Goal: Complete application form: Complete application form

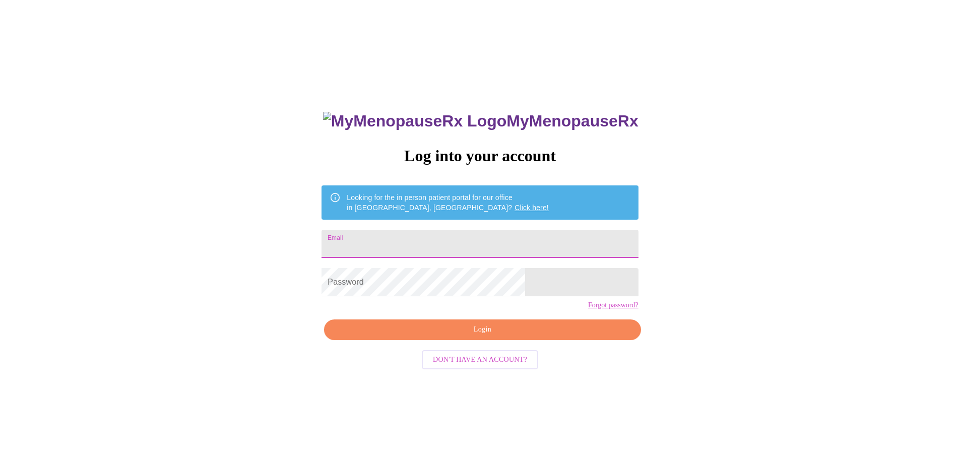
click at [493, 241] on input "Email" at bounding box center [480, 244] width 317 height 28
type input "[PERSON_NAME][EMAIL_ADDRESS][DOMAIN_NAME]"
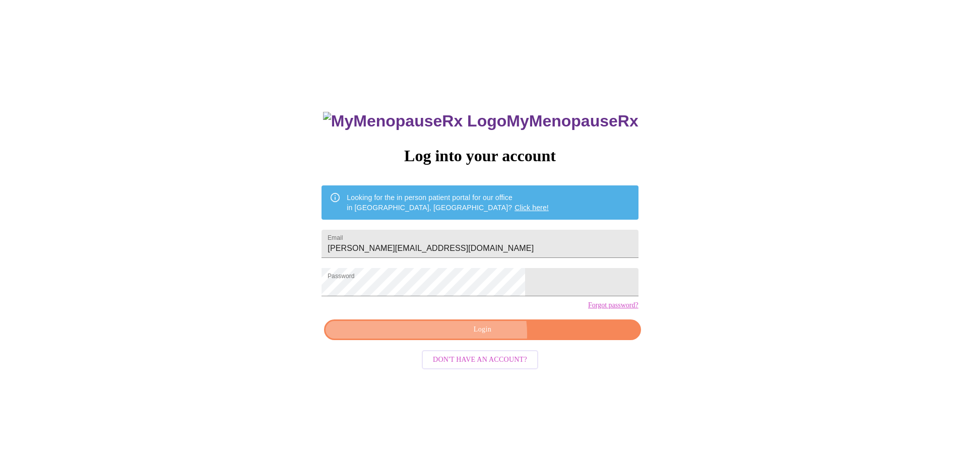
click at [479, 336] on span "Login" at bounding box center [482, 330] width 293 height 13
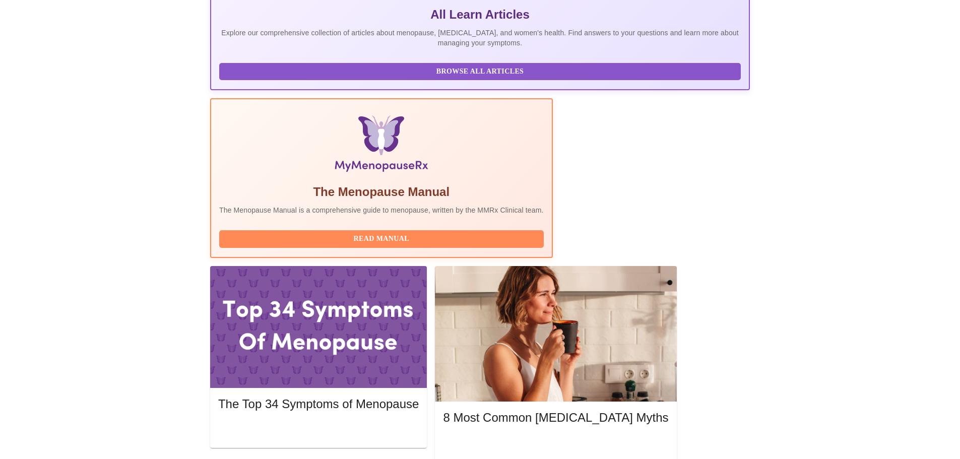
scroll to position [252, 0]
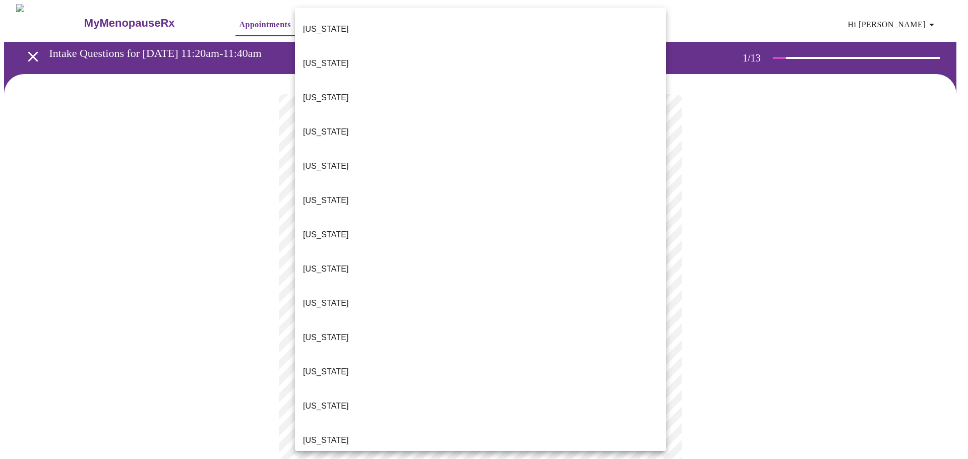
click at [318, 435] on p "[US_STATE]" at bounding box center [326, 441] width 46 height 12
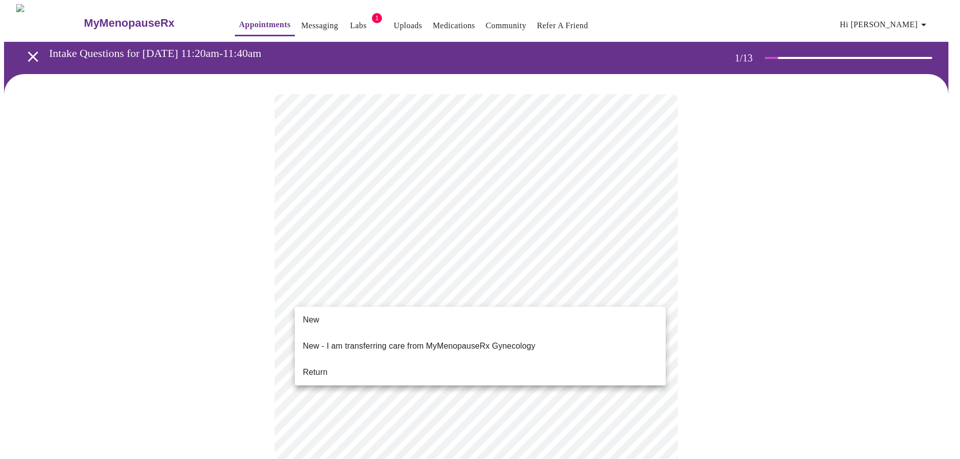
click at [316, 367] on span "Return" at bounding box center [315, 373] width 25 height 12
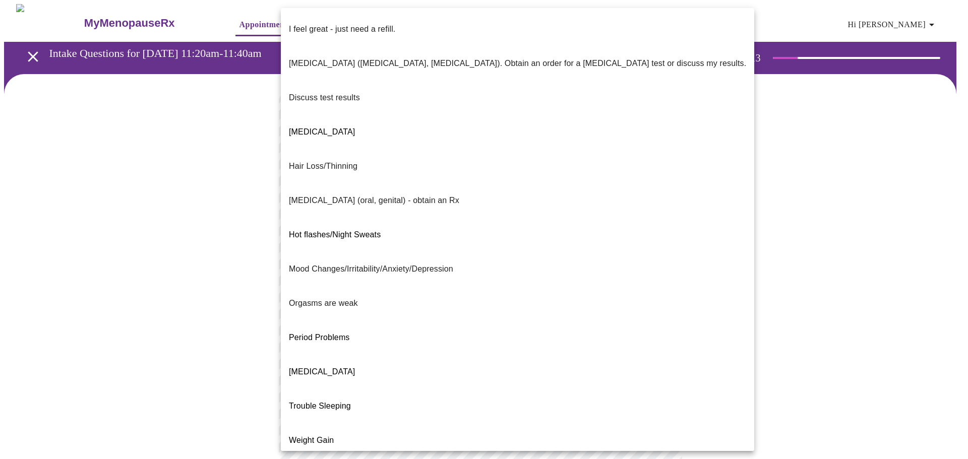
click at [624, 204] on body "MyMenopauseRx Appointments Messaging Labs 1 Uploads Medications Community Refer…" at bounding box center [484, 353] width 960 height 699
drag, startPoint x: 374, startPoint y: 204, endPoint x: 384, endPoint y: 204, distance: 10.6
click at [377, 263] on p "Mood Changes/Irritability/Anxiety/Depression" at bounding box center [371, 269] width 164 height 12
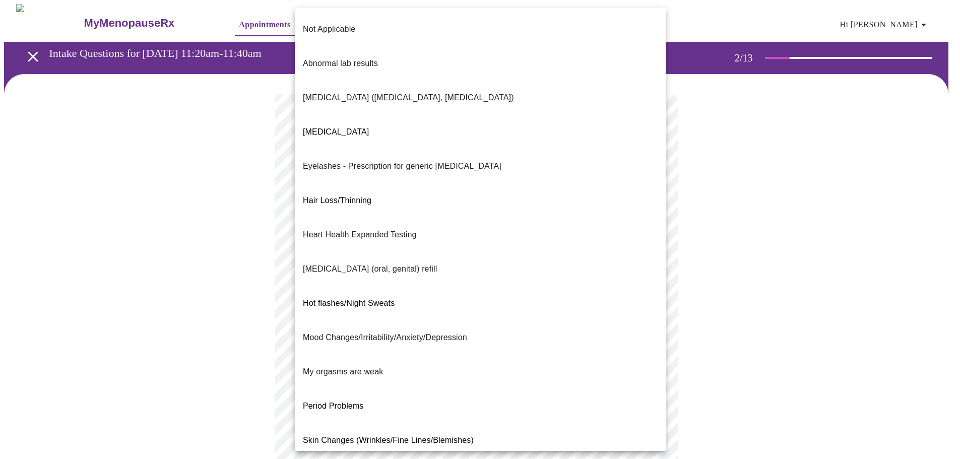
click at [547, 298] on body "MyMenopauseRx Appointments Messaging Labs 1 Uploads Medications Community Refer…" at bounding box center [480, 351] width 952 height 694
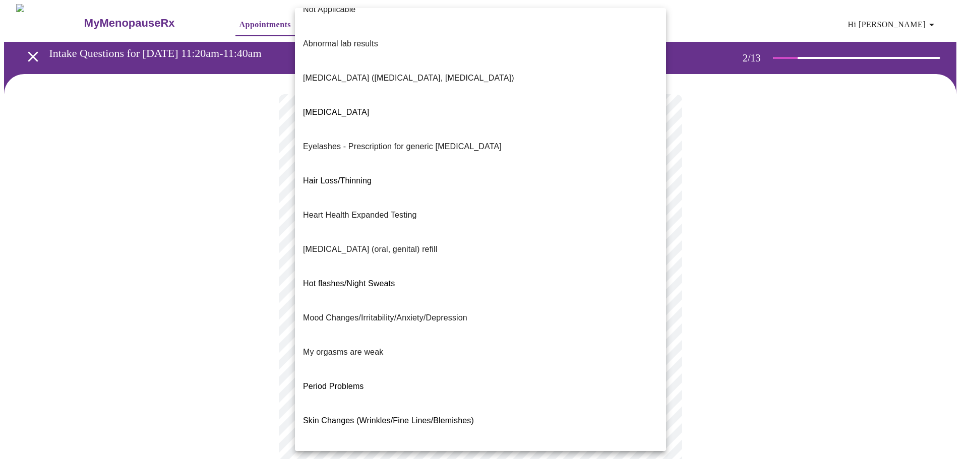
scroll to position [37, 0]
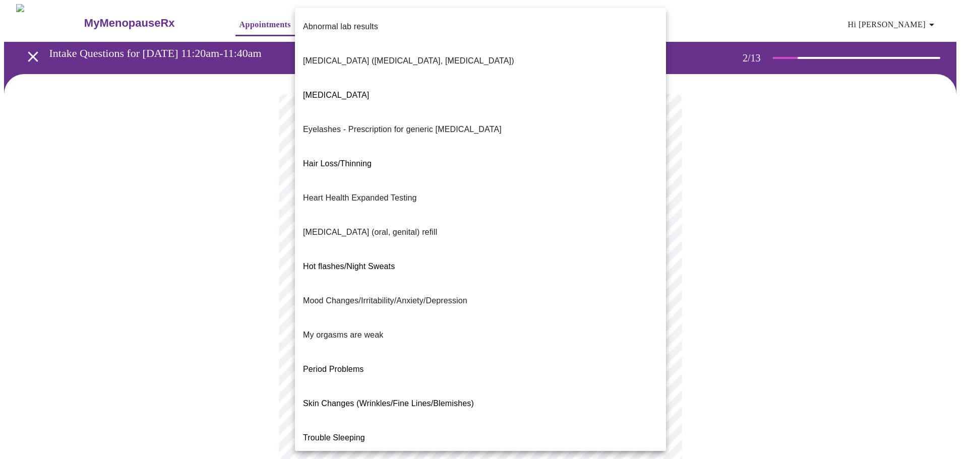
click at [324, 432] on p "Trouble Sleeping" at bounding box center [334, 438] width 62 height 12
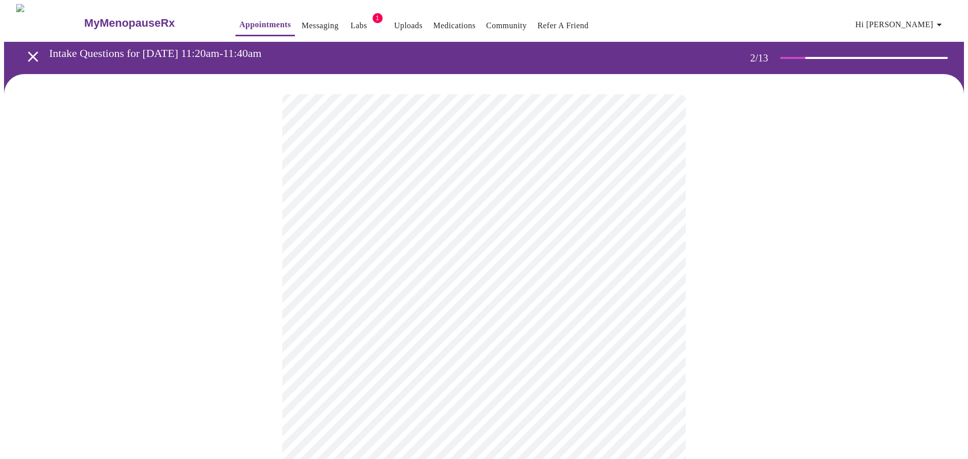
click at [662, 210] on body "MyMenopauseRx Appointments Messaging Labs 1 Uploads Medications Community Refer…" at bounding box center [484, 348] width 960 height 688
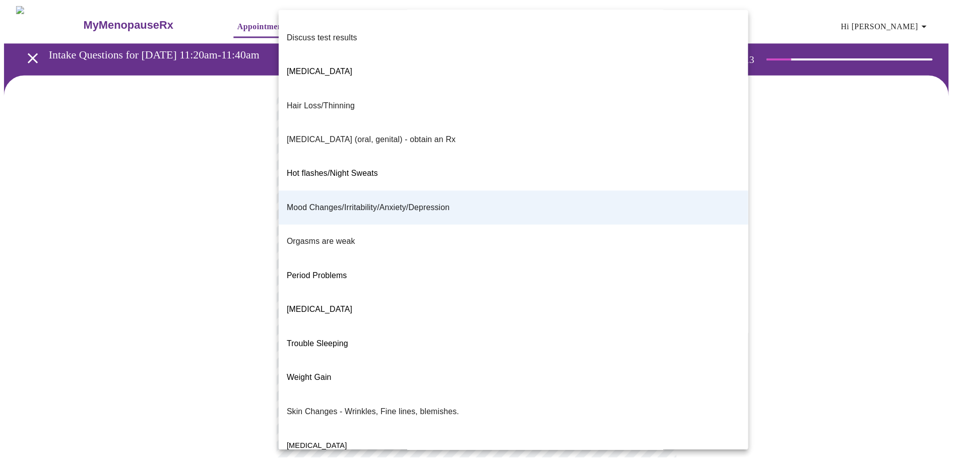
scroll to position [63, 0]
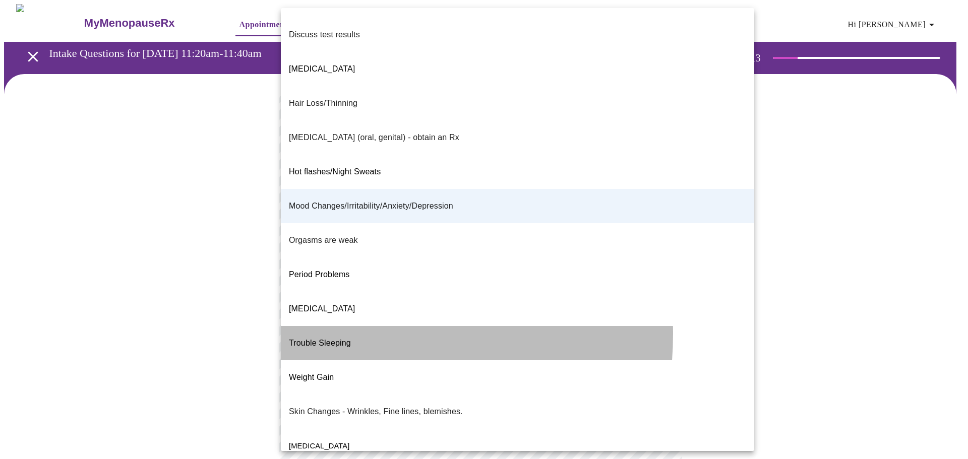
click at [331, 339] on span "Trouble Sleeping" at bounding box center [320, 343] width 62 height 9
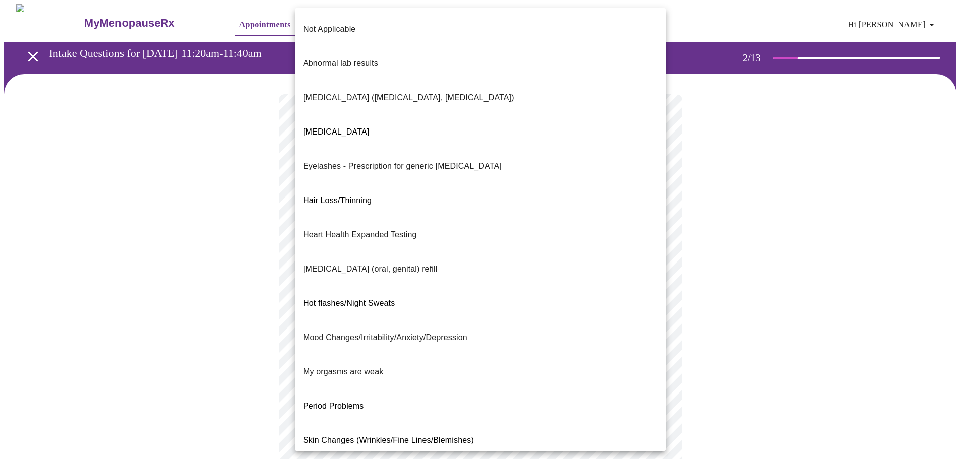
click at [655, 303] on body "MyMenopauseRx Appointments Messaging Labs 1 Uploads Medications Community Refer…" at bounding box center [484, 348] width 960 height 688
click at [366, 332] on p "Mood Changes/Irritability/Anxiety/Depression" at bounding box center [385, 338] width 164 height 12
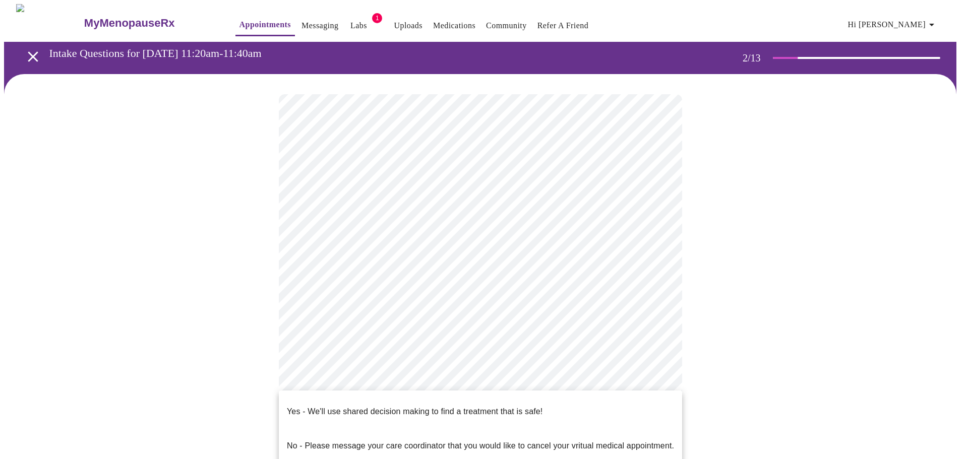
click at [507, 392] on body "MyMenopauseRx Appointments Messaging Labs 1 Uploads Medications Community Refer…" at bounding box center [484, 348] width 960 height 688
click at [358, 407] on p "Yes - We'll use shared decision making to find a treatment that is safe!" at bounding box center [415, 412] width 256 height 12
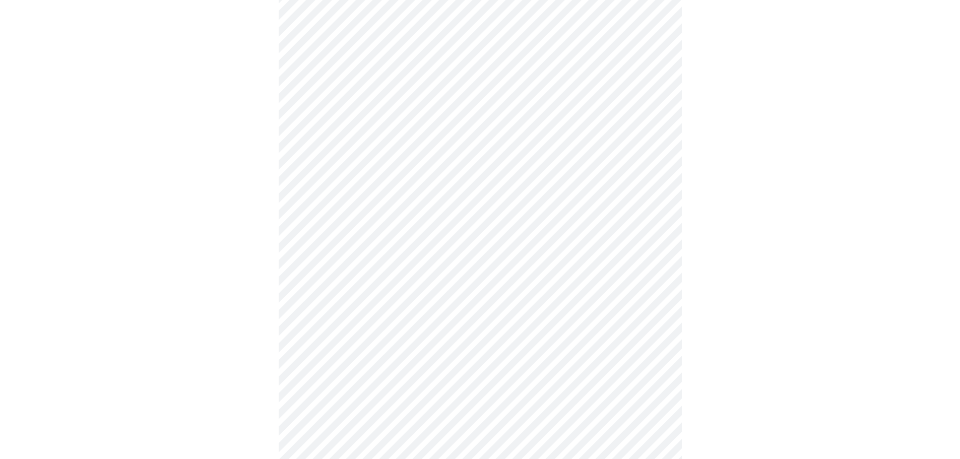
scroll to position [0, 0]
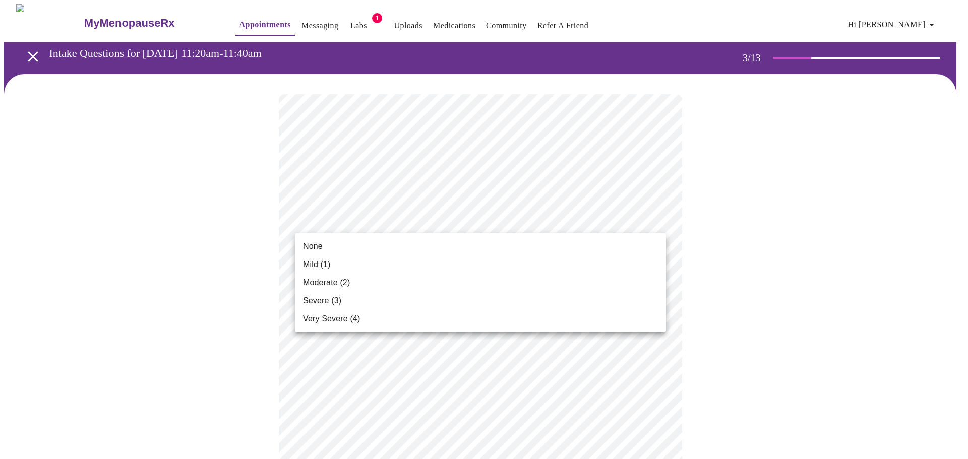
click at [321, 284] on span "Moderate (2)" at bounding box center [326, 283] width 47 height 12
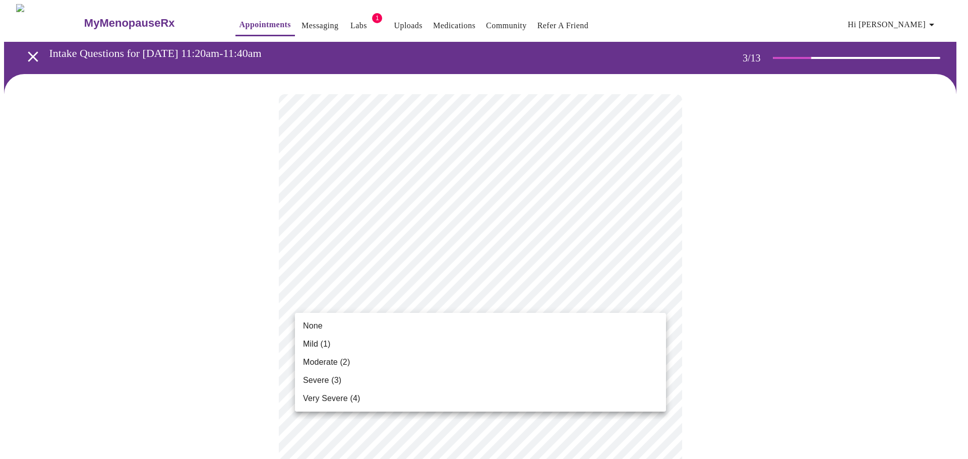
click at [331, 324] on li "None" at bounding box center [480, 326] width 371 height 18
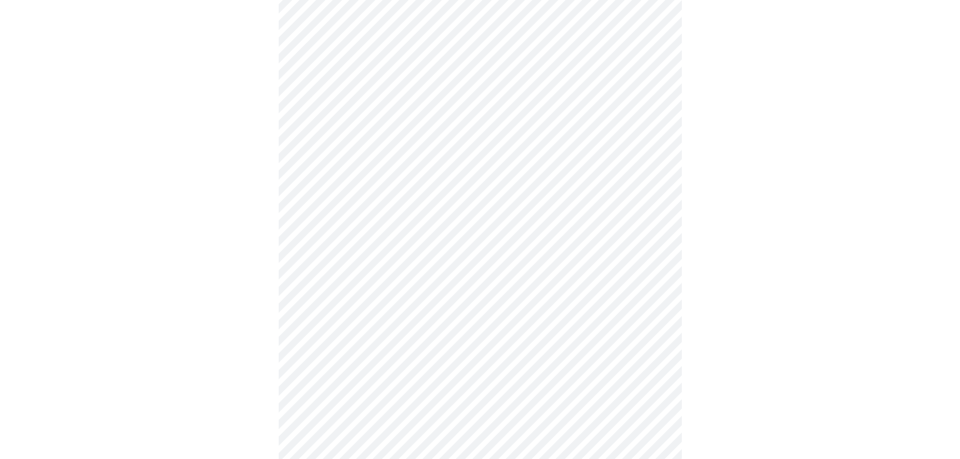
scroll to position [151, 0]
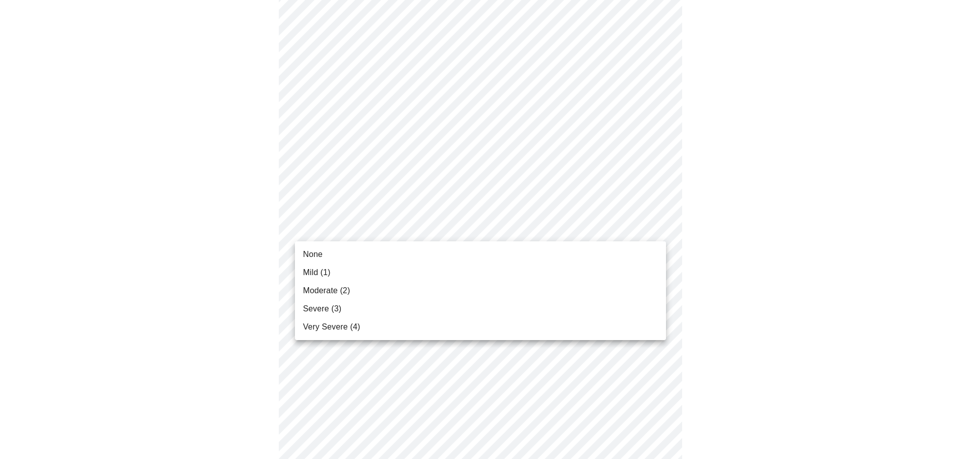
click at [351, 327] on span "Very Severe (4)" at bounding box center [331, 327] width 57 height 12
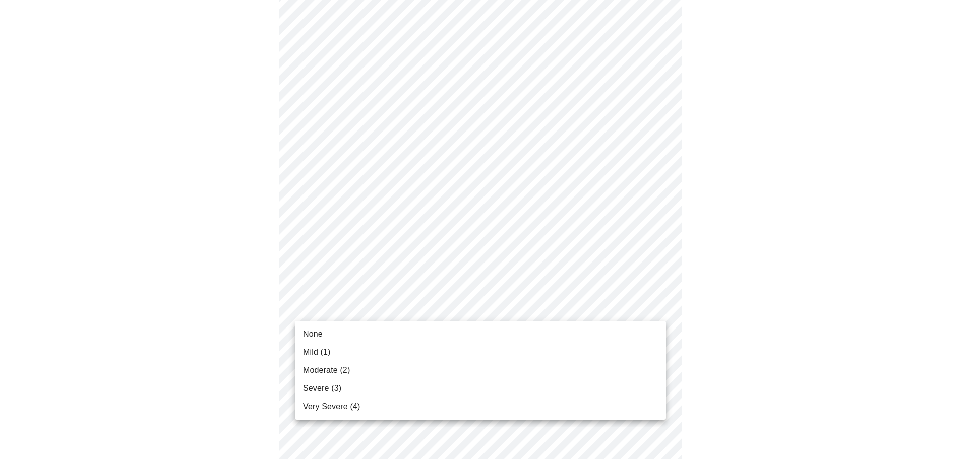
click at [306, 371] on span "Moderate (2)" at bounding box center [326, 371] width 47 height 12
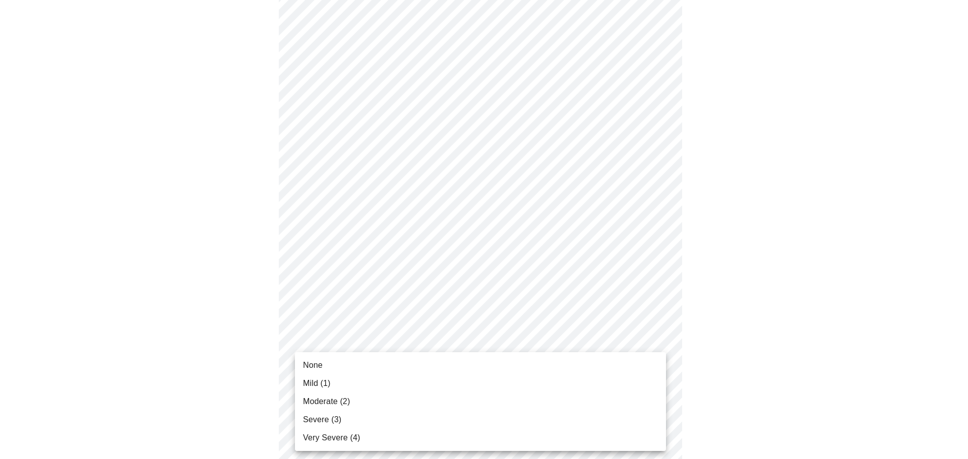
click at [329, 400] on span "Moderate (2)" at bounding box center [326, 402] width 47 height 12
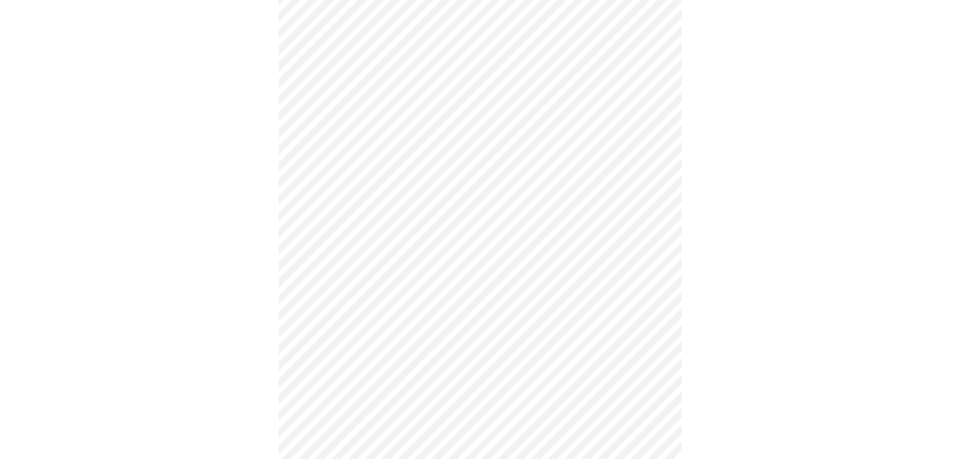
scroll to position [353, 0]
click at [426, 238] on body "MyMenopauseRx Appointments Messaging Labs 1 Uploads Medications Community Refer…" at bounding box center [484, 286] width 960 height 1271
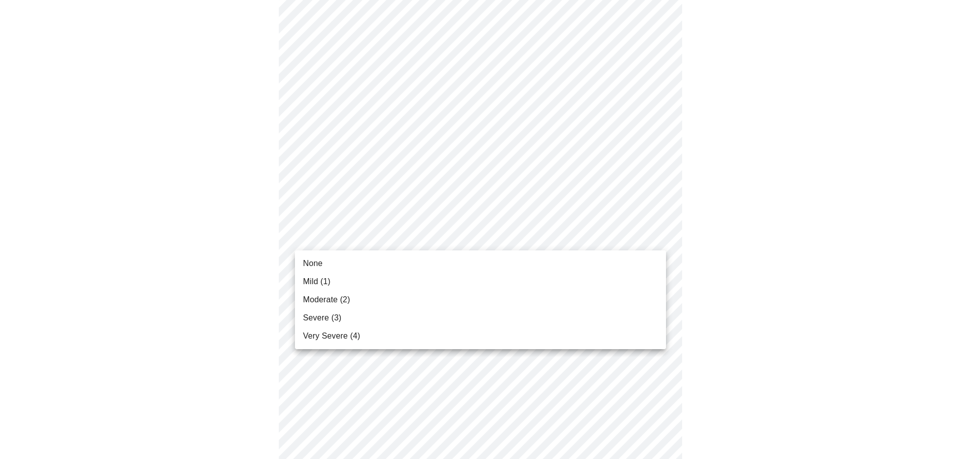
drag, startPoint x: 359, startPoint y: 311, endPoint x: 373, endPoint y: 310, distance: 13.7
click at [362, 311] on li "Severe (3)" at bounding box center [480, 318] width 371 height 18
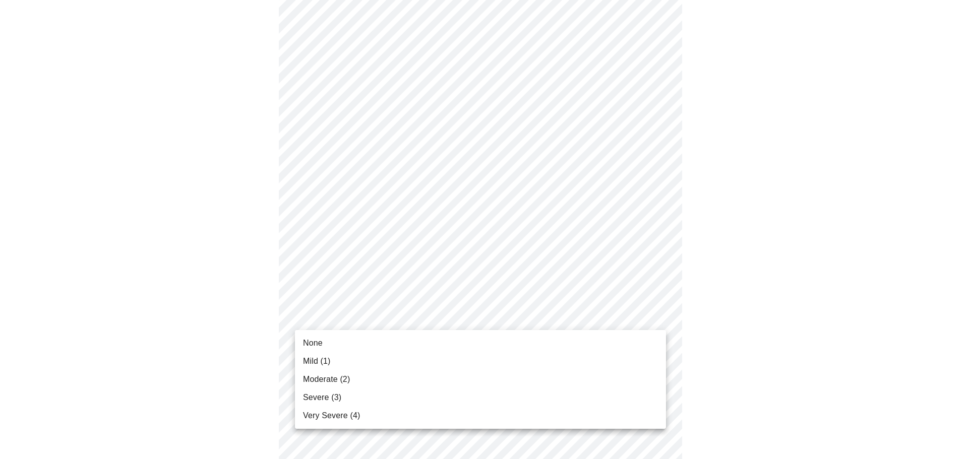
click at [571, 319] on body "MyMenopauseRx Appointments Messaging Labs 1 Uploads Medications Community Refer…" at bounding box center [484, 279] width 960 height 1256
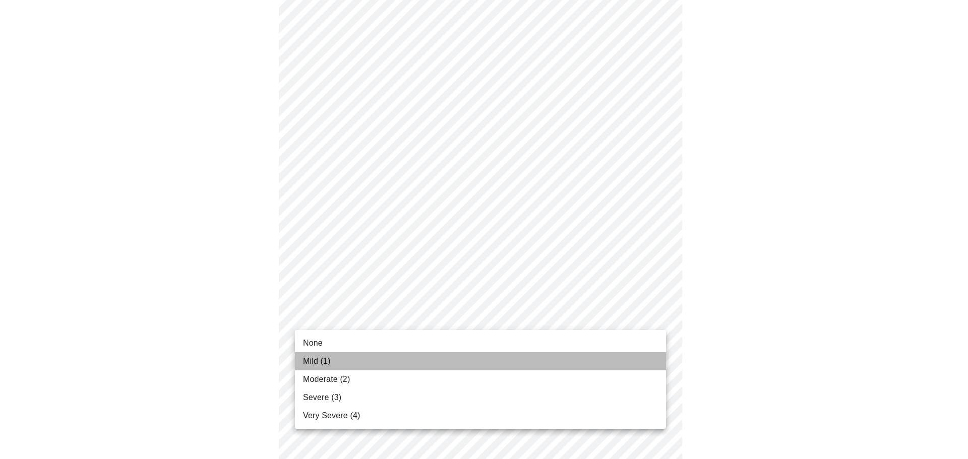
click at [315, 363] on span "Mild (1)" at bounding box center [317, 361] width 28 height 12
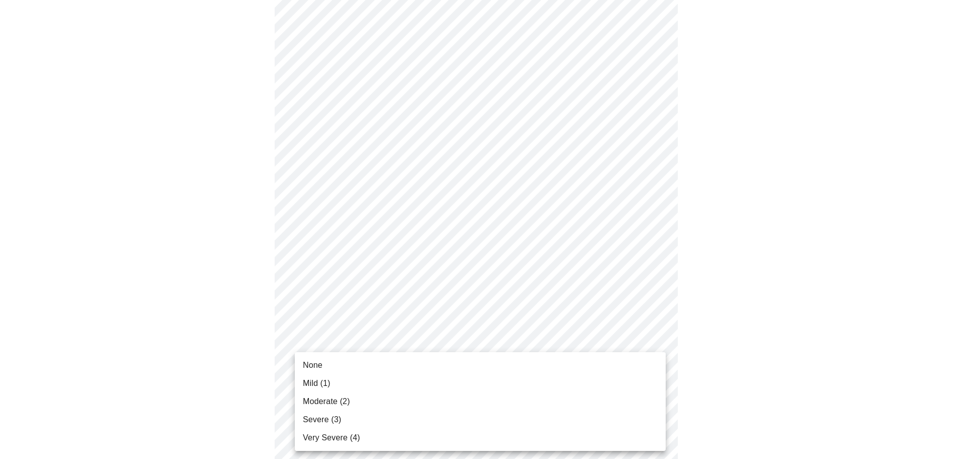
click at [479, 399] on body "MyMenopauseRx Appointments Messaging Labs 1 Uploads Medications Community Refer…" at bounding box center [480, 272] width 952 height 1242
click at [308, 371] on span "None" at bounding box center [313, 365] width 20 height 12
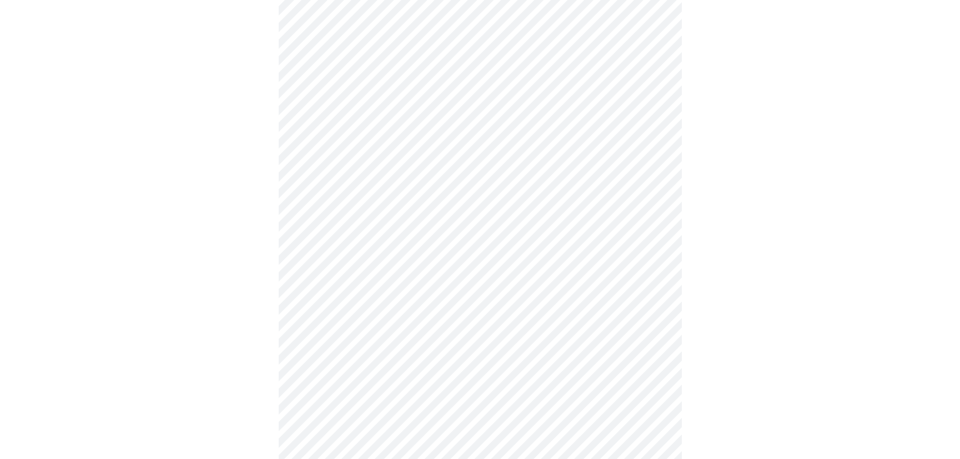
scroll to position [504, 0]
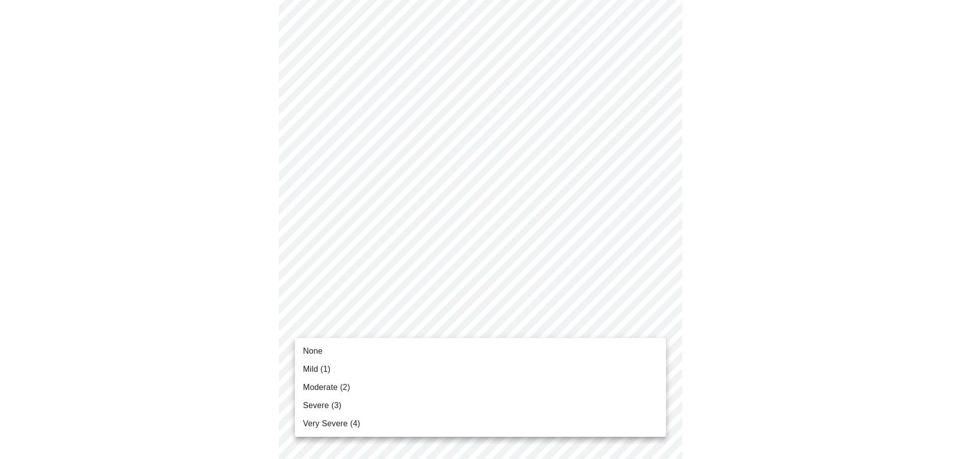
click at [388, 320] on body "MyMenopauseRx Appointments Messaging Labs 1 Uploads Medications Community Refer…" at bounding box center [484, 114] width 960 height 1228
click at [321, 352] on span "None" at bounding box center [313, 351] width 20 height 12
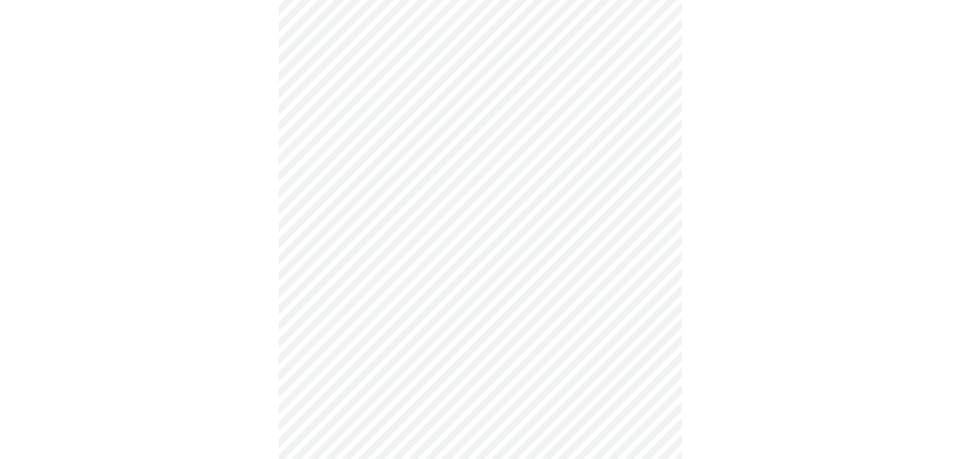
click at [376, 404] on body "MyMenopauseRx Appointments Messaging Labs 1 Uploads Medications Community Refer…" at bounding box center [480, 107] width 952 height 1214
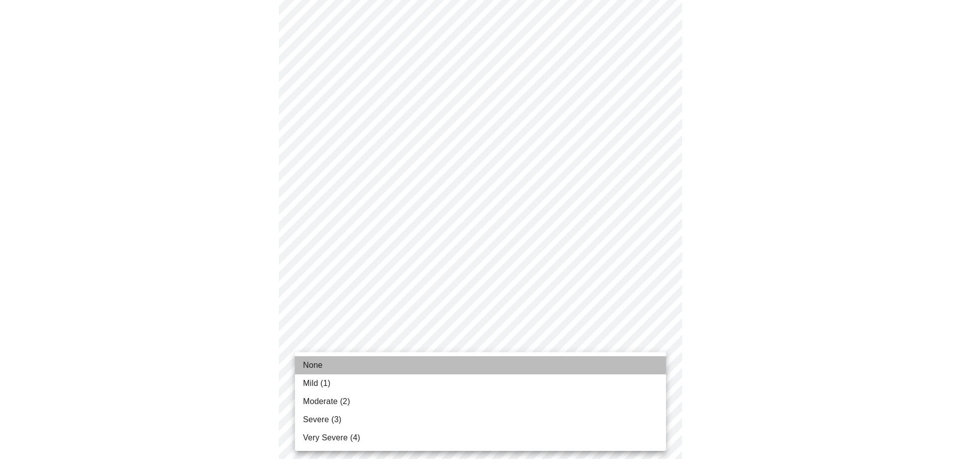
drag, startPoint x: 317, startPoint y: 366, endPoint x: 399, endPoint y: 369, distance: 82.2
click at [321, 366] on span "None" at bounding box center [313, 365] width 20 height 12
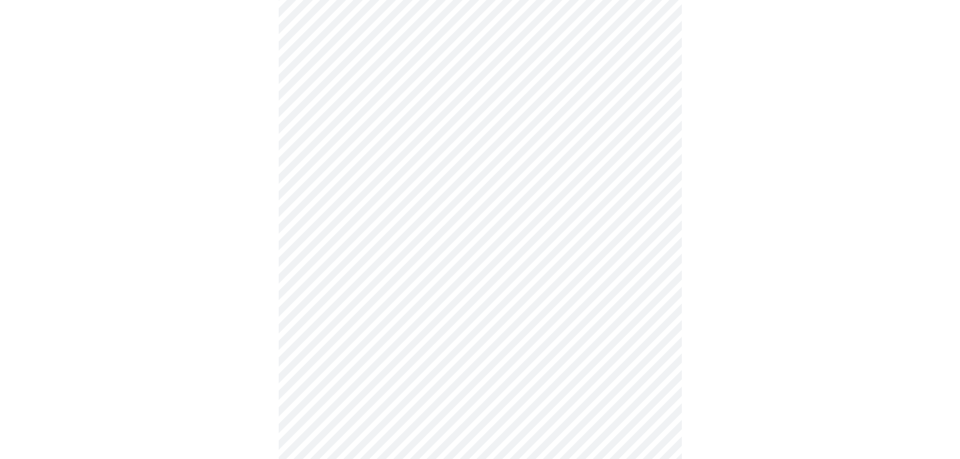
scroll to position [655, 0]
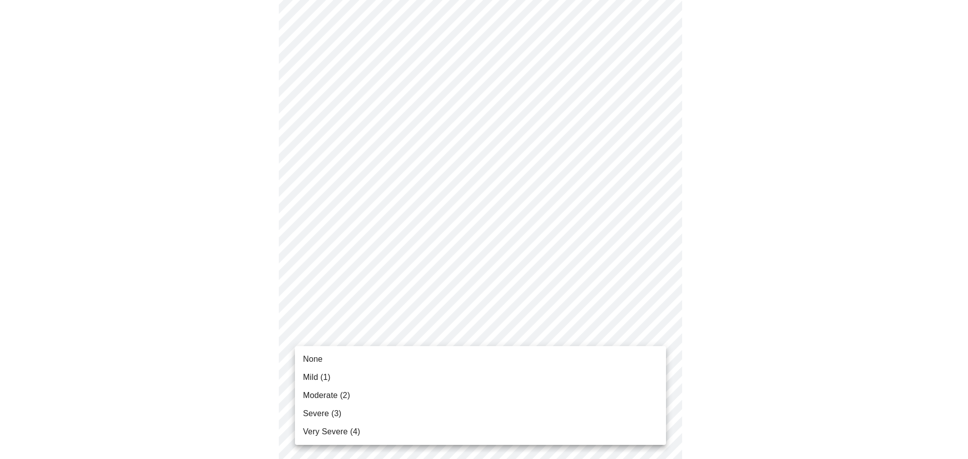
drag, startPoint x: 322, startPoint y: 379, endPoint x: 580, endPoint y: 378, distance: 258.7
click at [328, 380] on span "Mild (1)" at bounding box center [317, 378] width 28 height 12
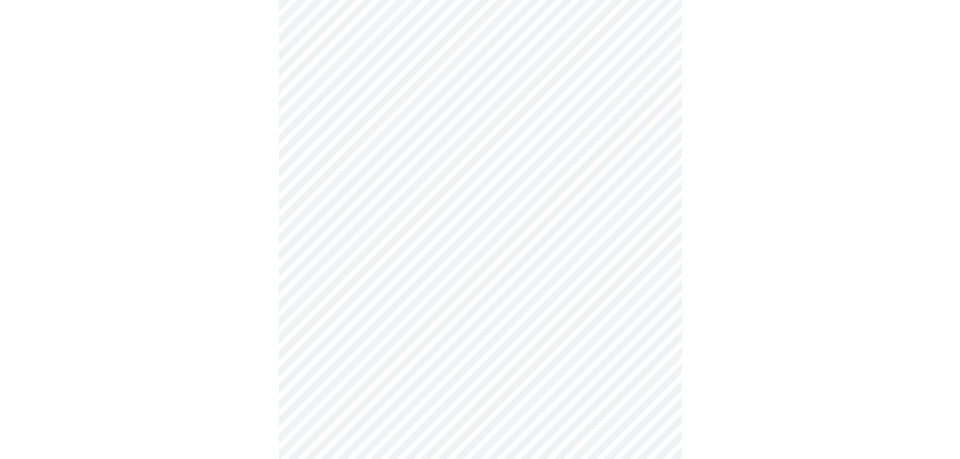
scroll to position [403, 0]
click at [479, 206] on body "MyMenopauseRx Appointments Messaging Labs 1 Uploads Medications Community Refer…" at bounding box center [480, 98] width 952 height 995
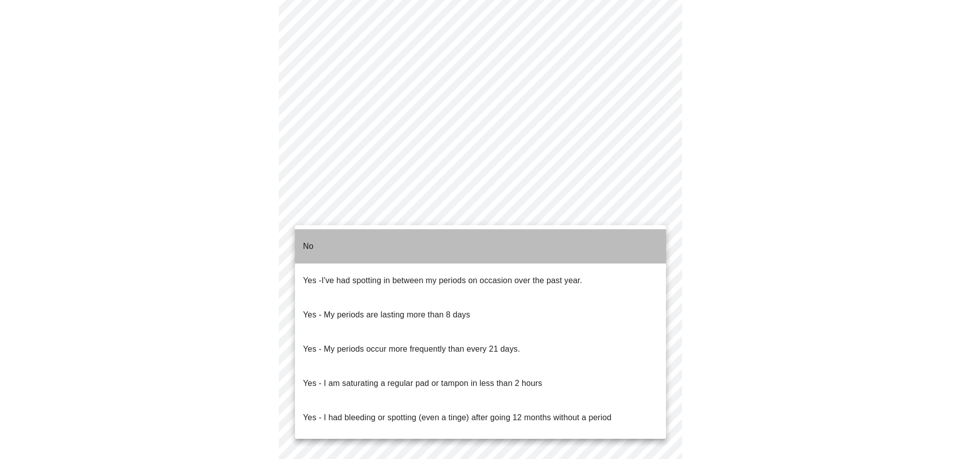
click at [316, 246] on li "No" at bounding box center [480, 246] width 371 height 34
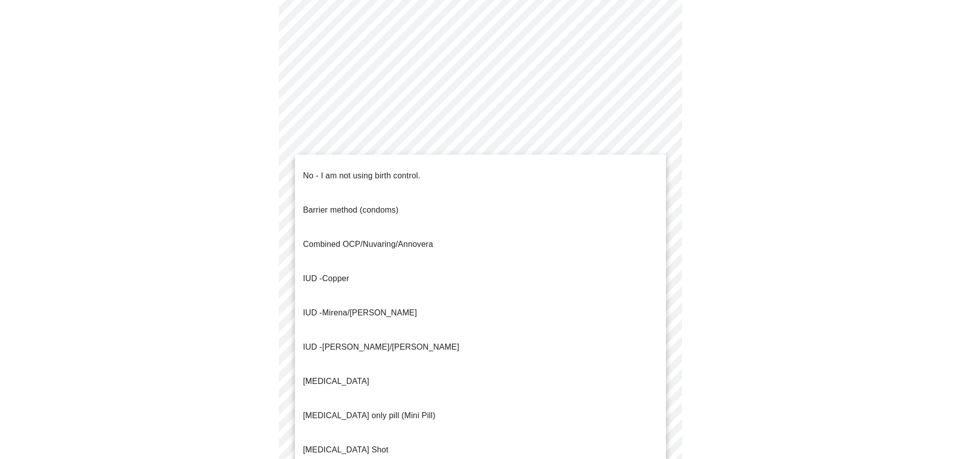
click at [384, 283] on body "MyMenopauseRx Appointments Messaging Labs 1 Uploads Medications Community Refer…" at bounding box center [484, 95] width 960 height 989
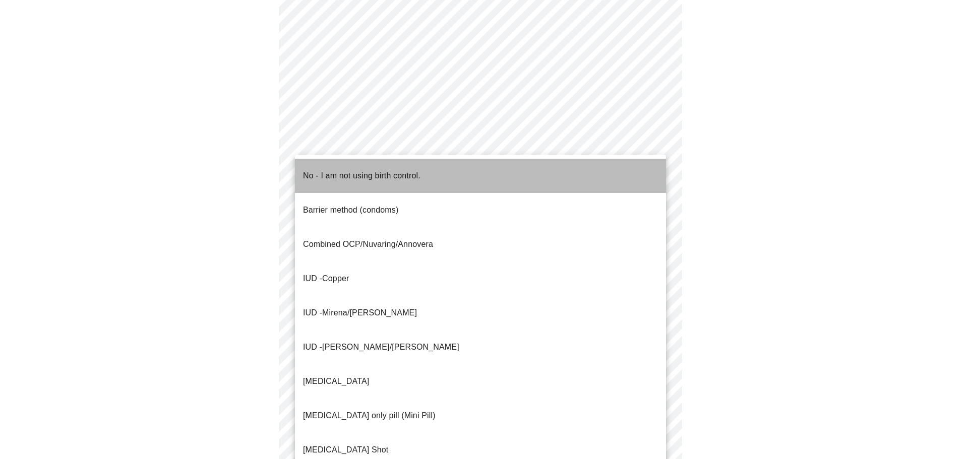
drag, startPoint x: 312, startPoint y: 166, endPoint x: 425, endPoint y: 202, distance: 119.0
click at [312, 170] on p "No - I am not using birth control." at bounding box center [361, 176] width 117 height 12
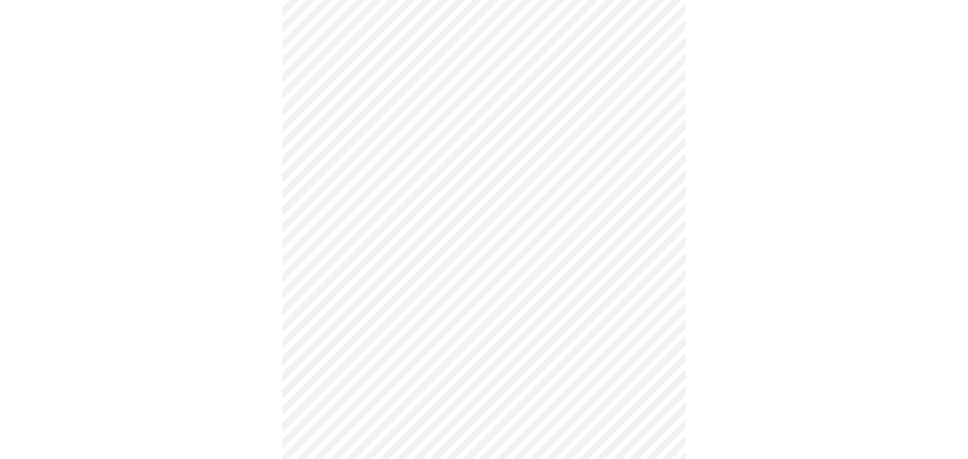
click at [347, 358] on body "MyMenopauseRx Appointments Messaging Labs 1 Uploads Medications Community Refer…" at bounding box center [484, 92] width 960 height 983
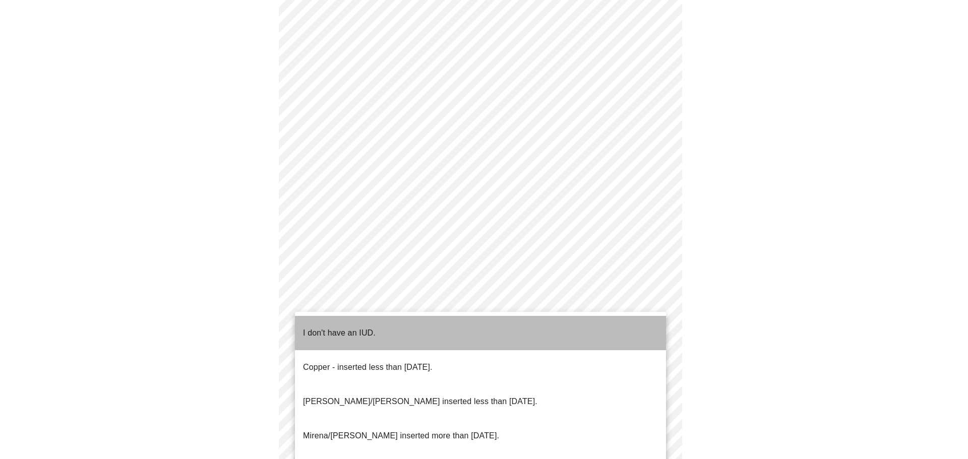
drag, startPoint x: 327, startPoint y: 324, endPoint x: 582, endPoint y: 320, distance: 254.7
click at [331, 327] on p "I don't have an IUD." at bounding box center [339, 333] width 73 height 12
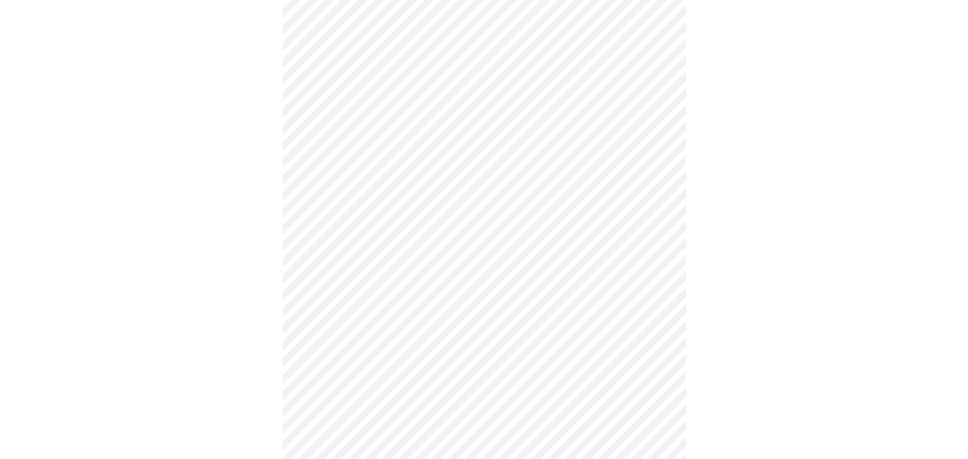
scroll to position [518, 0]
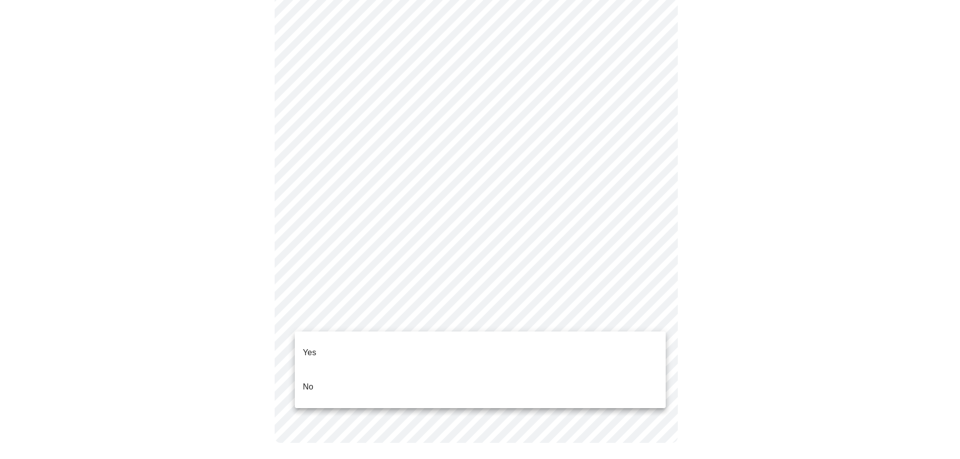
drag, startPoint x: 314, startPoint y: 369, endPoint x: 469, endPoint y: 380, distance: 155.7
click at [315, 371] on li "No" at bounding box center [480, 387] width 371 height 34
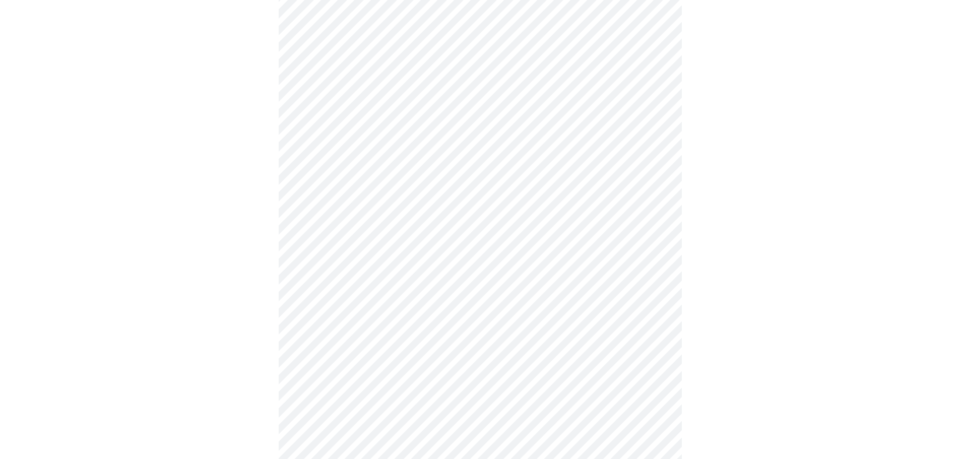
scroll to position [2521, 0]
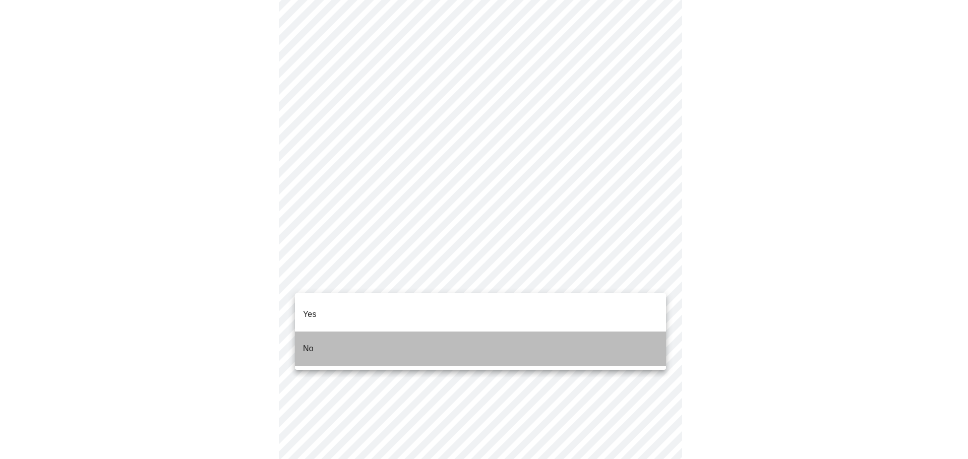
drag, startPoint x: 321, startPoint y: 332, endPoint x: 462, endPoint y: 345, distance: 142.2
click at [322, 333] on li "No" at bounding box center [480, 349] width 371 height 34
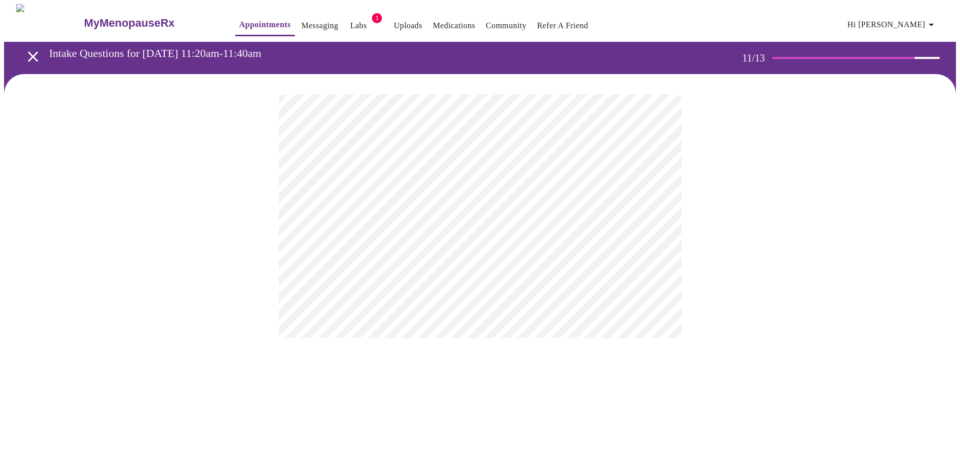
scroll to position [0, 0]
click at [370, 217] on body "MyMenopauseRx Appointments Messaging Labs 1 Uploads Medications Community Refer…" at bounding box center [484, 171] width 960 height 335
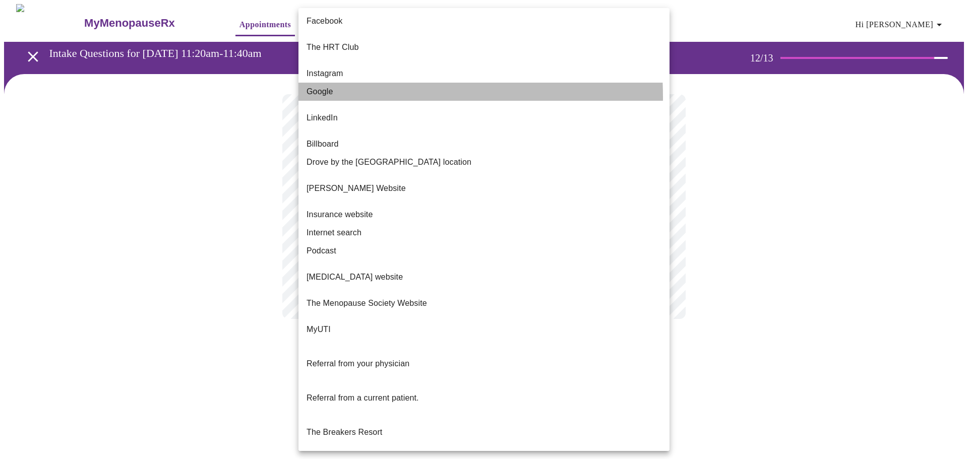
click at [323, 89] on span "Google" at bounding box center [320, 92] width 27 height 12
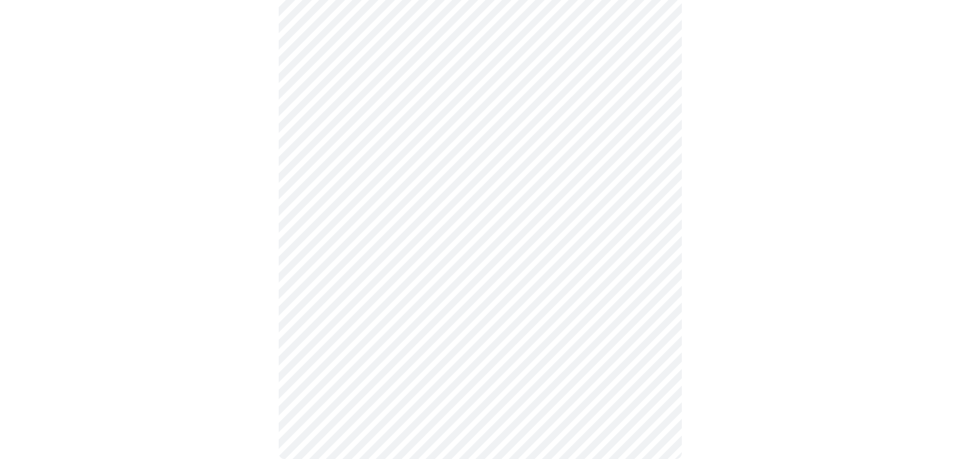
scroll to position [469, 0]
